Goal: Transaction & Acquisition: Purchase product/service

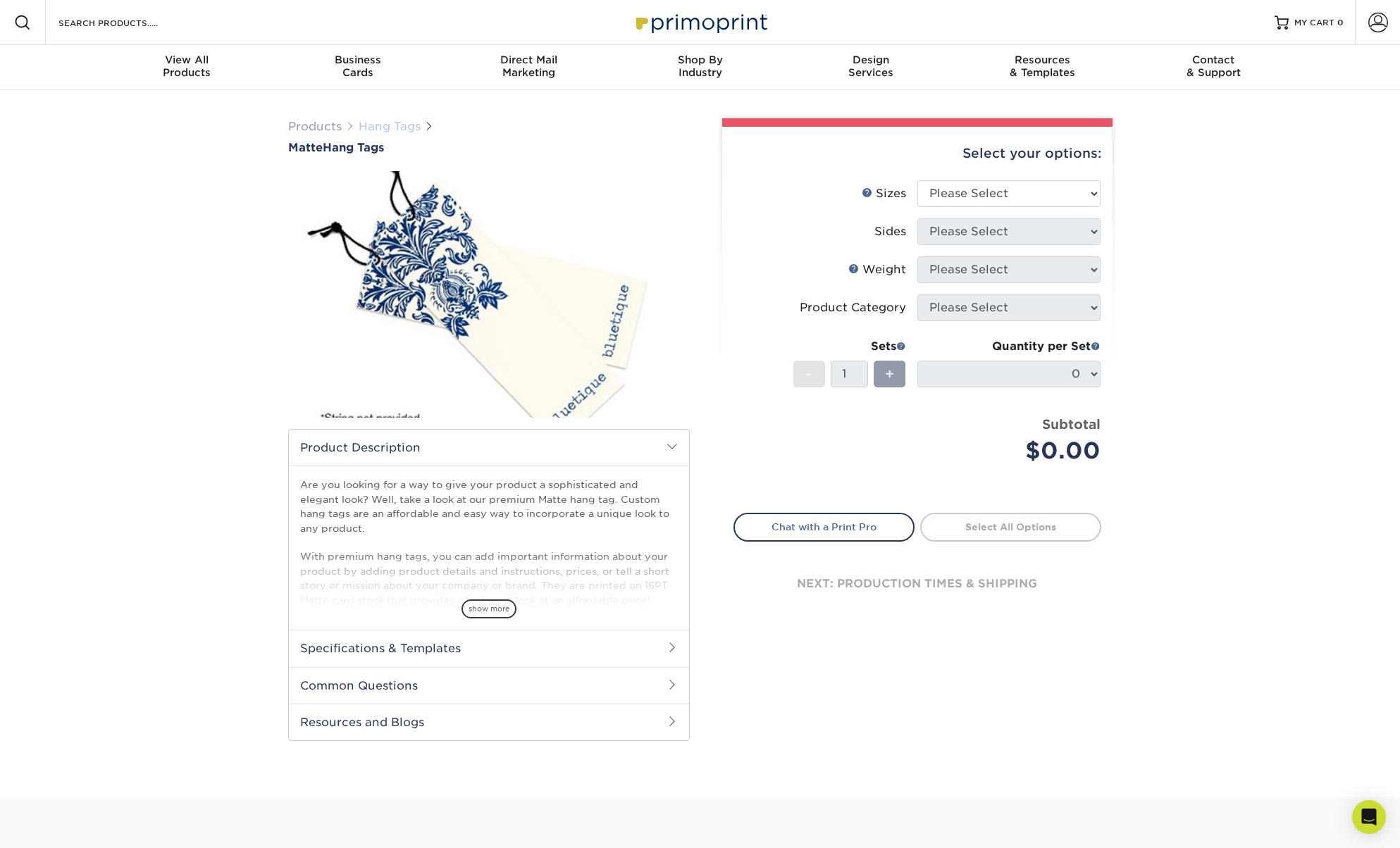
click at [392, 132] on link "Hang Tags" at bounding box center [390, 126] width 62 height 14
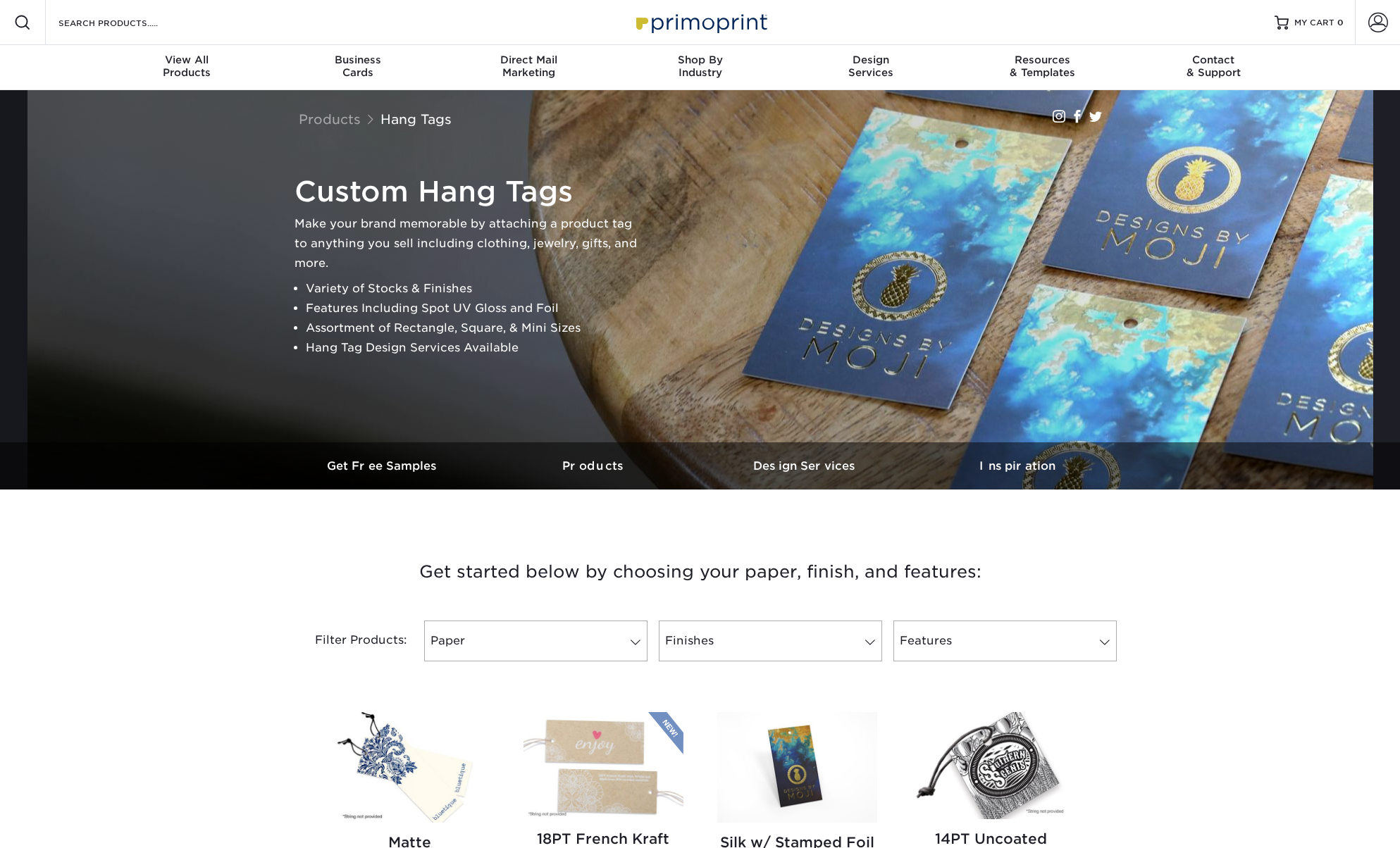
scroll to position [287, 0]
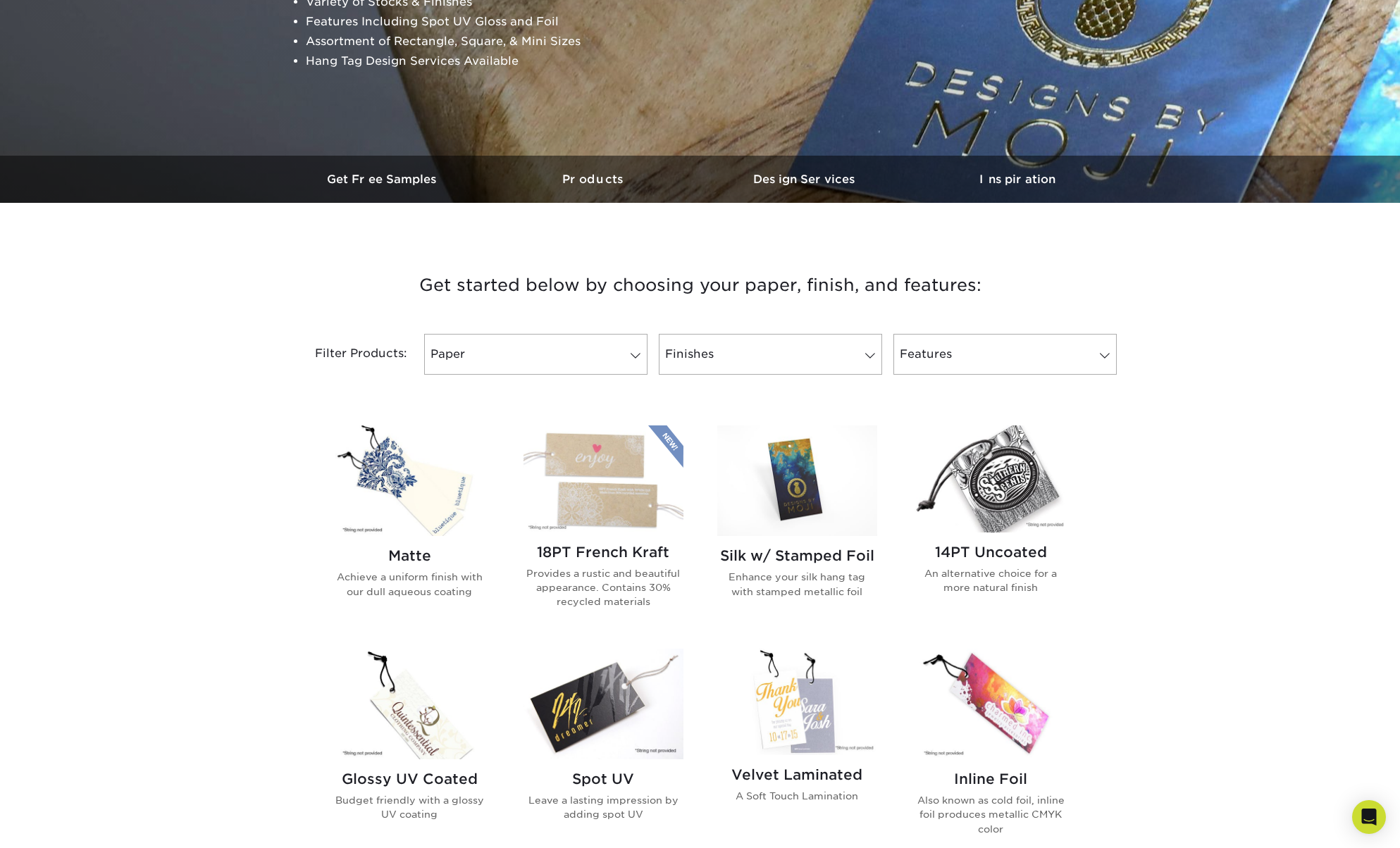
click at [1038, 487] on img at bounding box center [991, 478] width 160 height 106
click at [419, 484] on img at bounding box center [410, 481] width 160 height 111
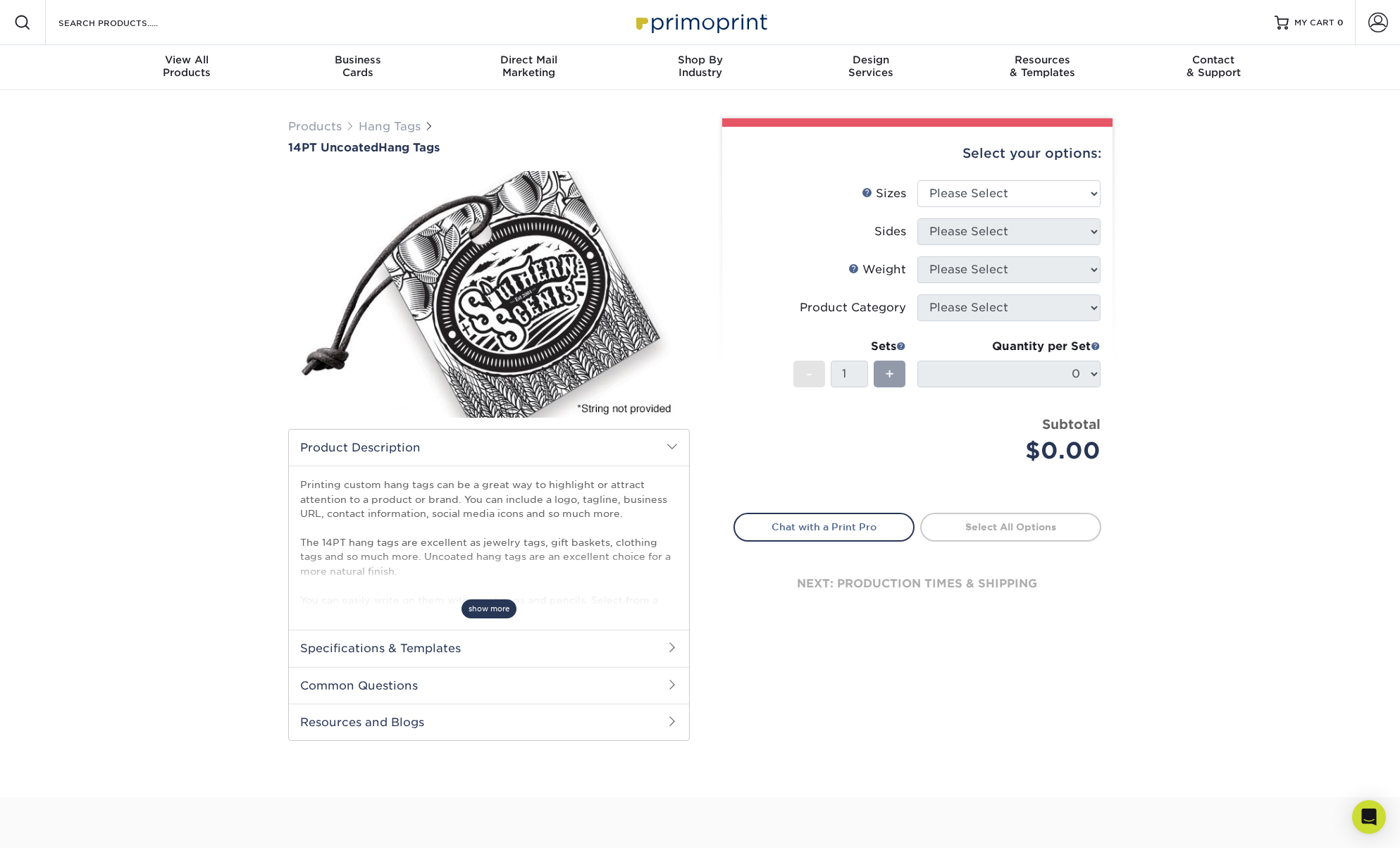
click at [471, 609] on span "show more" at bounding box center [489, 609] width 55 height 19
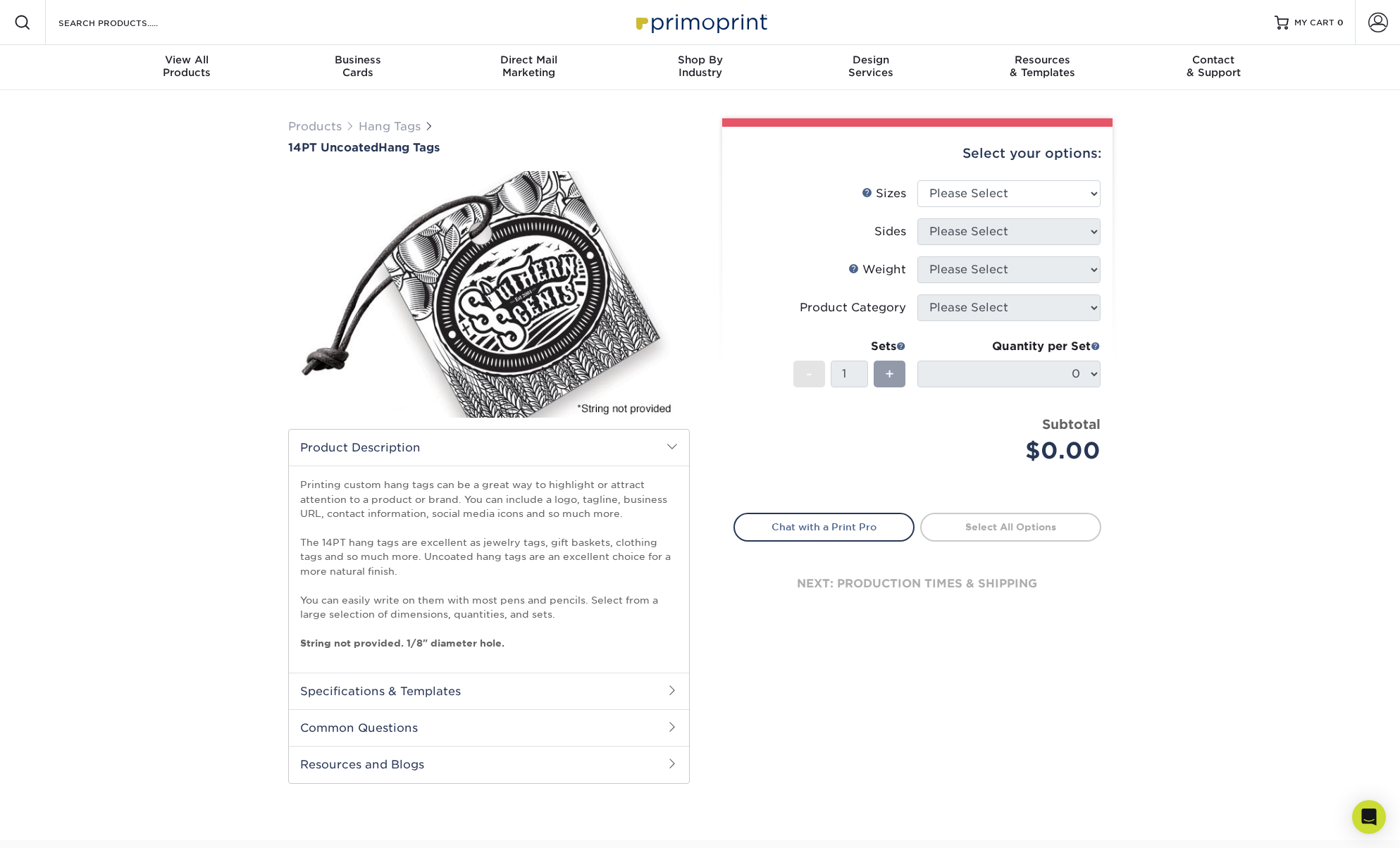
click at [386, 685] on h2 "Specifications & Templates" at bounding box center [489, 691] width 400 height 37
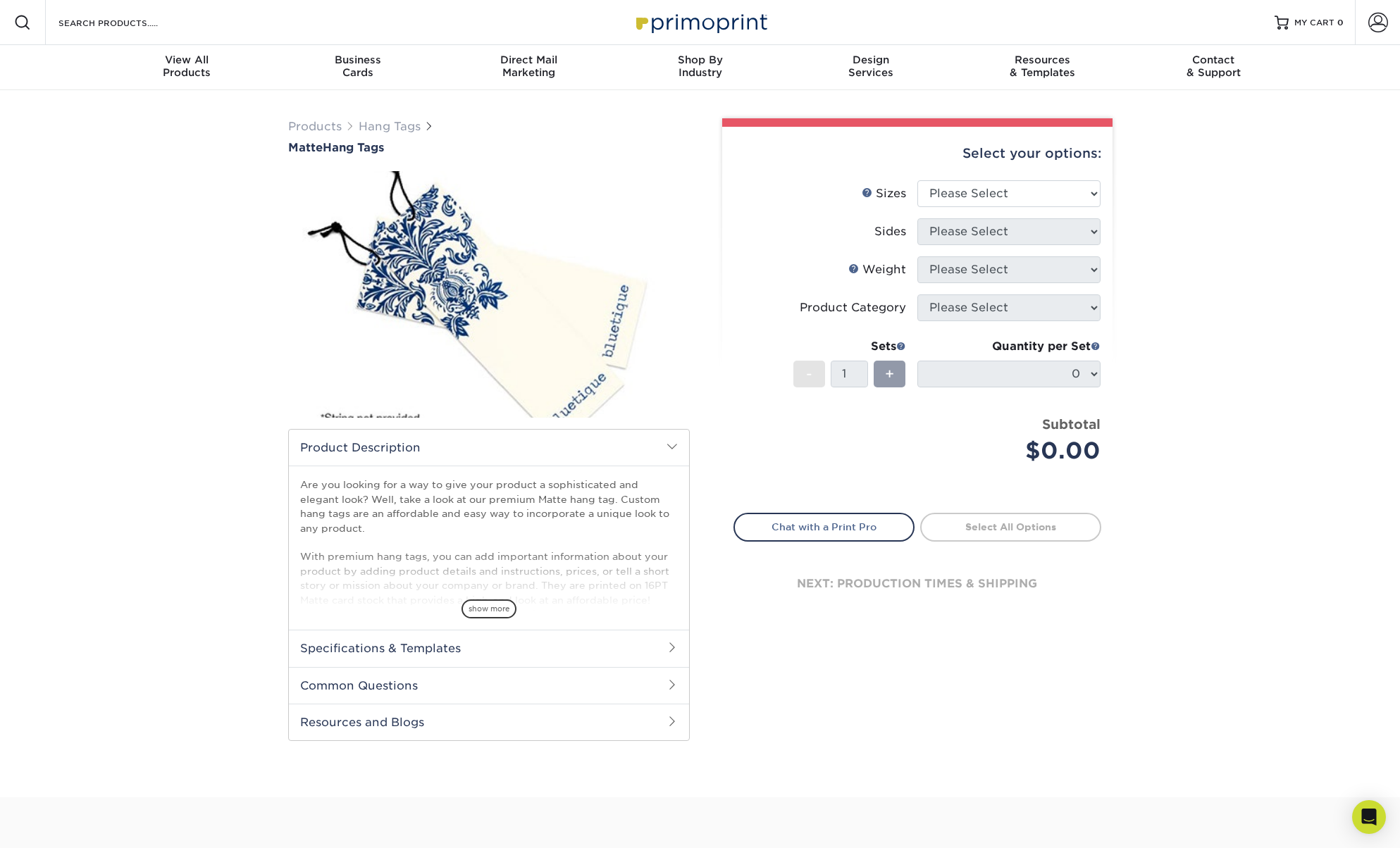
click at [725, 402] on div "Select your options: Sizes Help Sizes Please Select 1.5" x 3.5" 1.75" x 3.5" 2"…" at bounding box center [917, 382] width 391 height 511
select select "1.50x3.50"
select select "13abbda7-1d64-4f25-8bb2-c179b224825d"
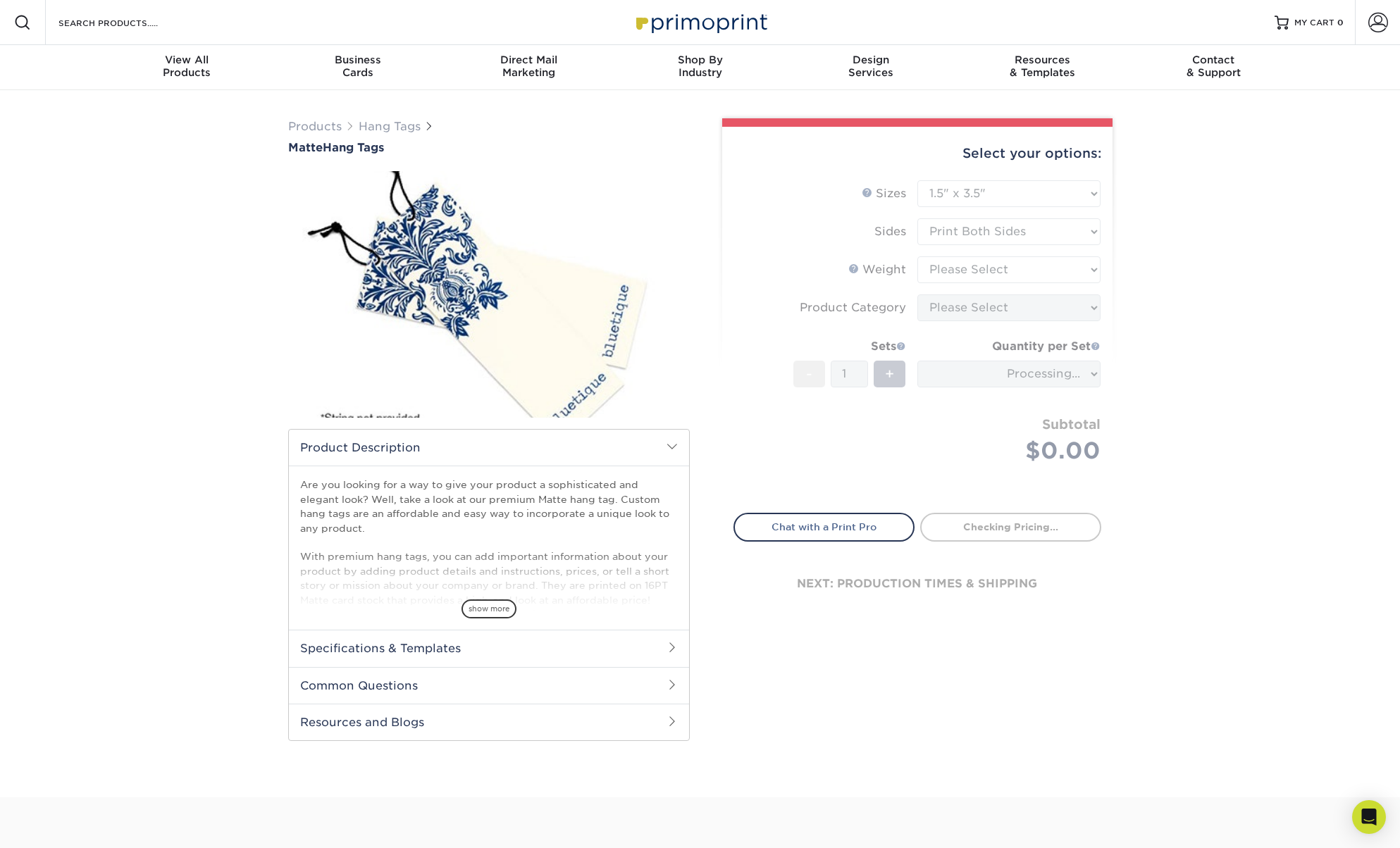
click at [968, 266] on form "Sizes Help Sizes Please Select 1.5" x 3.5" 1.75" x 3.5" 2" x 2" 2" x 3.5" 2" x …" at bounding box center [917, 339] width 368 height 316
